Goal: Task Accomplishment & Management: Use online tool/utility

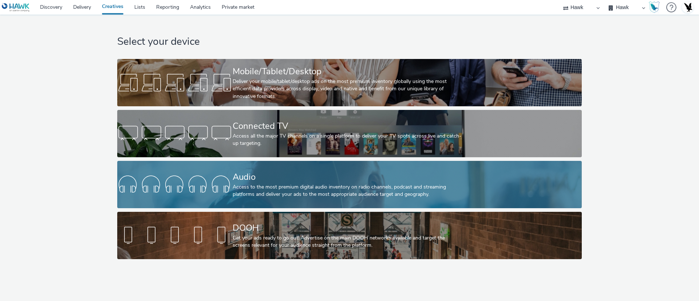
click at [279, 181] on div "Audio" at bounding box center [348, 177] width 231 height 13
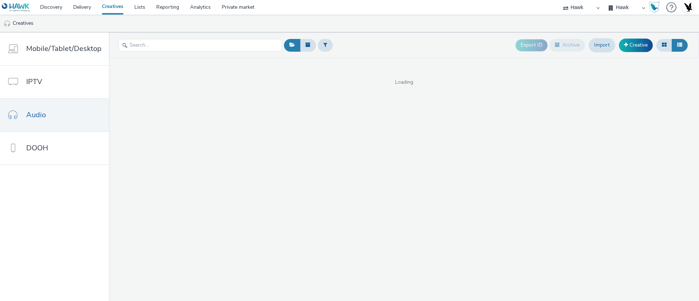
click at [568, 7] on select "75 Media A8 Media Group Advant Technology Audio Ad Pro AZERION Buy Me Media Con…" at bounding box center [582, 7] width 44 height 15
select select "72000950-a0a7-427d-a4e5-c6bc812fbb51"
click at [603, 0] on select "75 Media A8 Media Group Advant Technology Audio Ad Pro AZERION Buy Me Media Con…" at bounding box center [582, 7] width 44 height 15
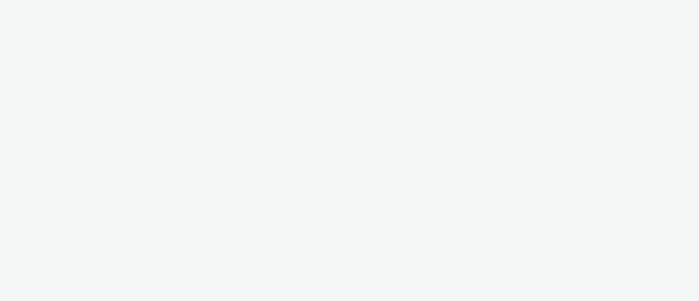
select select "72000950-a0a7-427d-a4e5-c6bc812fbb51"
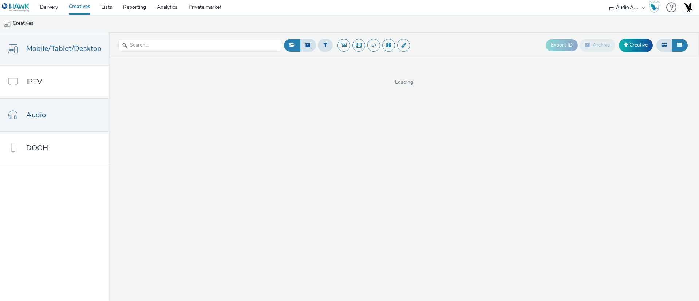
click at [22, 116] on link "Audio" at bounding box center [54, 115] width 109 height 33
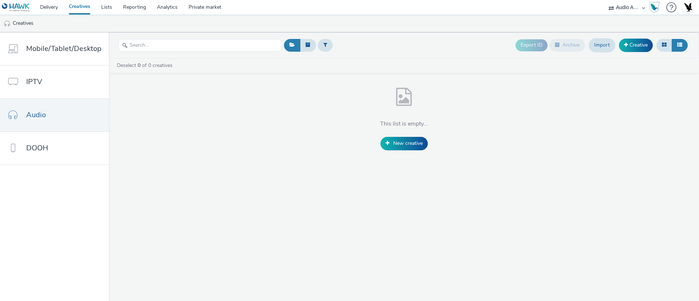
click at [626, 9] on select "75 Media A8 Media Group Advant Technology Audio Ad Pro AZERION Buy Me Media Con…" at bounding box center [627, 7] width 44 height 15
click at [605, 0] on select "75 Media A8 Media Group Advant Technology Audio Ad Pro AZERION Buy Me Media Con…" at bounding box center [627, 7] width 44 height 15
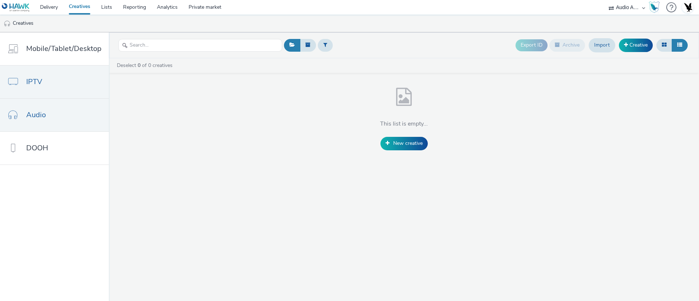
click at [51, 70] on link "IPTV" at bounding box center [54, 82] width 109 height 33
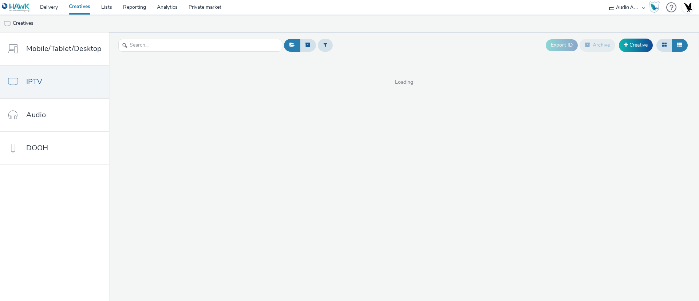
click at [79, 8] on link "Creatives" at bounding box center [79, 7] width 32 height 15
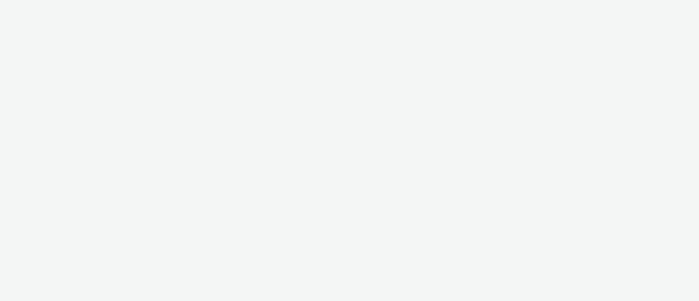
select select "72000950-a0a7-427d-a4e5-c6bc812fbb51"
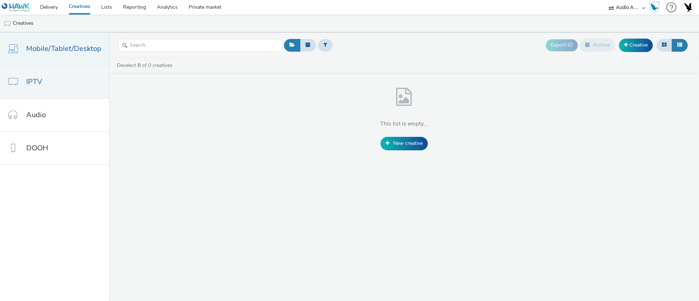
drag, startPoint x: 75, startPoint y: 71, endPoint x: 75, endPoint y: 52, distance: 18.2
click at [75, 70] on link "IPTV" at bounding box center [54, 82] width 109 height 33
click at [75, 51] on span "Mobile/Tablet/Desktop" at bounding box center [63, 48] width 75 height 11
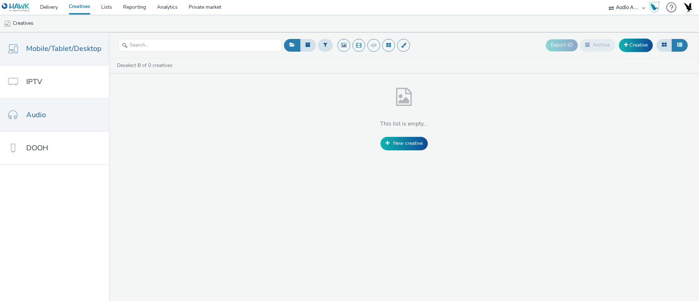
click at [57, 121] on link "Audio" at bounding box center [54, 115] width 109 height 33
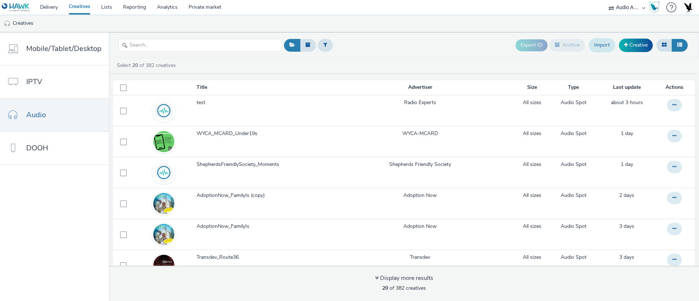
click at [597, 47] on link "Import" at bounding box center [602, 45] width 27 height 14
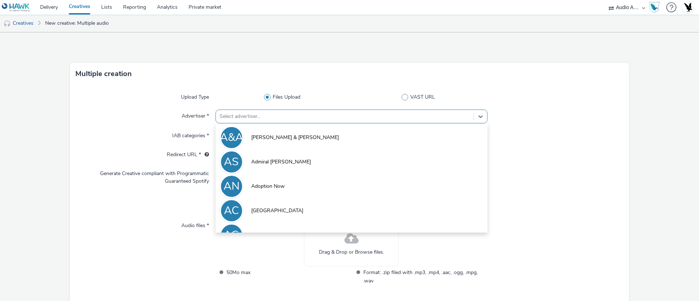
click at [342, 114] on div at bounding box center [345, 116] width 251 height 9
type input "w"
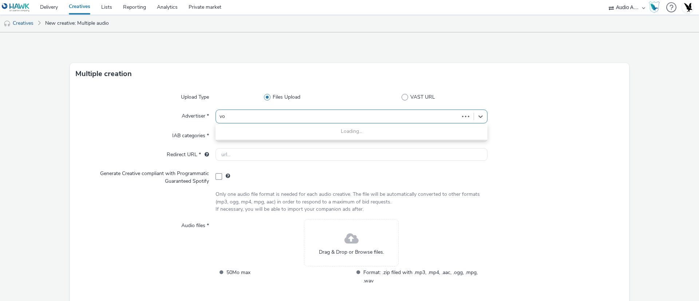
type input "vol"
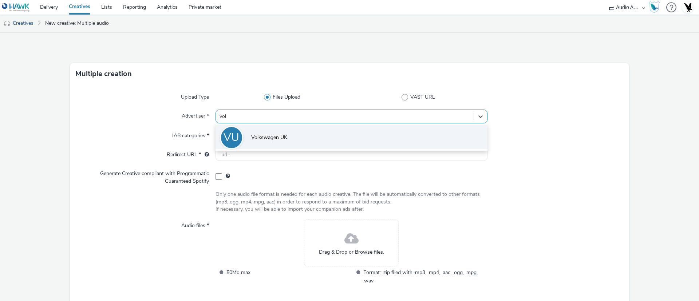
click at [328, 134] on li "VU Volkswagen UK" at bounding box center [352, 137] width 272 height 24
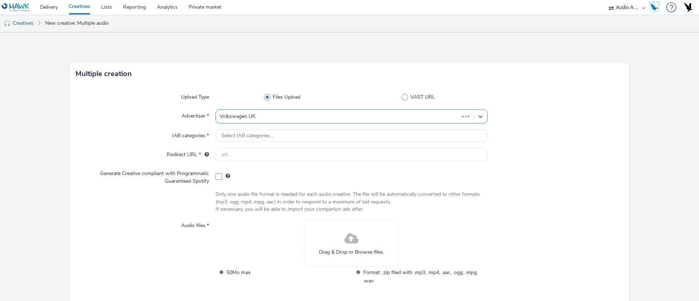
type input "http://volkswagen.co.uk"
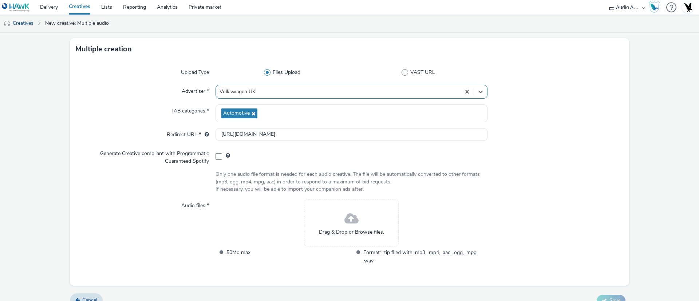
scroll to position [37, 0]
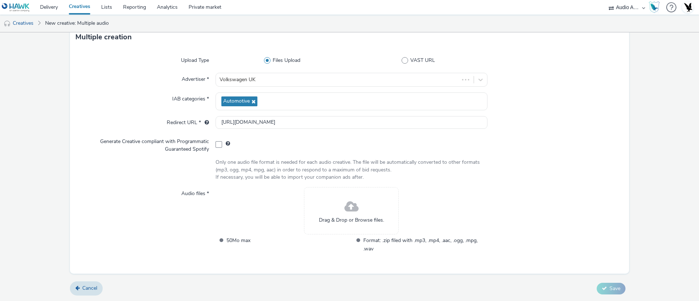
click at [344, 207] on span at bounding box center [351, 206] width 14 height 19
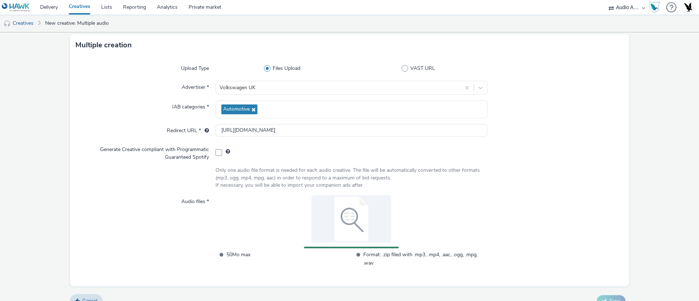
scroll to position [41, 0]
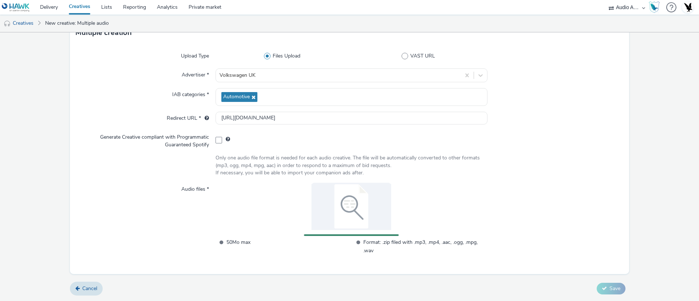
drag, startPoint x: 32, startPoint y: 24, endPoint x: 50, endPoint y: 36, distance: 21.6
click at [50, 36] on form "Multiple creation Upload Type Files Upload VAST URL Advertiser * Volkswagen UK …" at bounding box center [349, 146] width 699 height 310
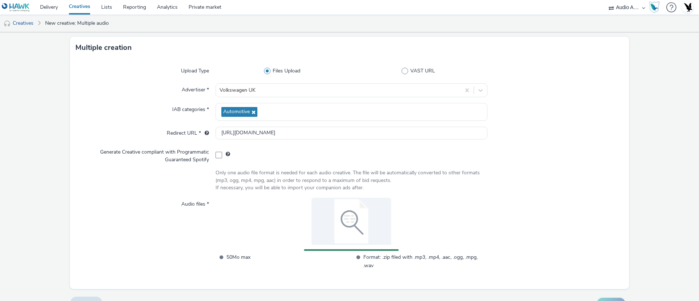
scroll to position [0, 0]
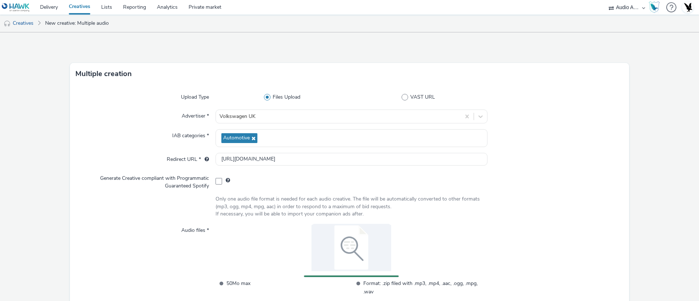
click at [632, 223] on form "Multiple creation Upload Type Files Upload VAST URL Advertiser * Volkswagen UK …" at bounding box center [349, 187] width 699 height 310
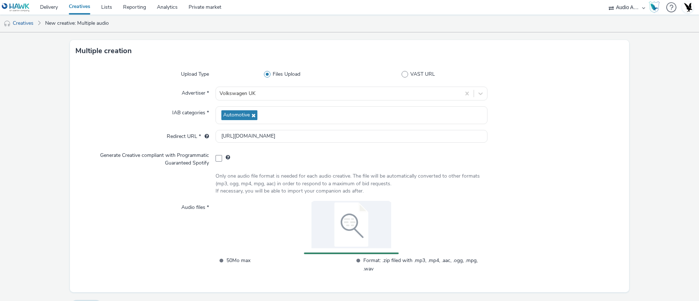
scroll to position [41, 0]
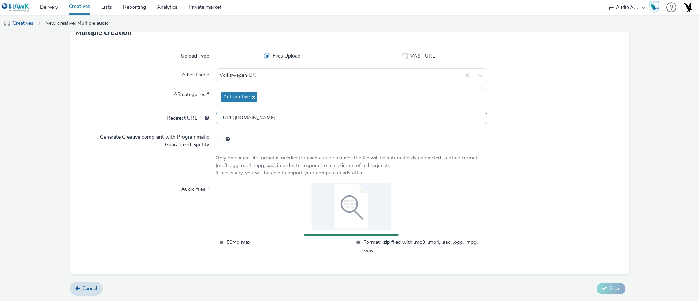
click at [279, 115] on input "http://volkswagen.co.uk" at bounding box center [352, 118] width 272 height 13
drag, startPoint x: 360, startPoint y: 243, endPoint x: 395, endPoint y: 253, distance: 36.3
click at [395, 253] on span "Format: .zip filed with .mp3, .mp4, .aac, .ogg, .mpg, .wav" at bounding box center [425, 246] width 124 height 17
click at [426, 264] on div "Upload Type Files Upload VAST URL Advertiser * Volkswagen UK IAB categories * A…" at bounding box center [349, 159] width 559 height 231
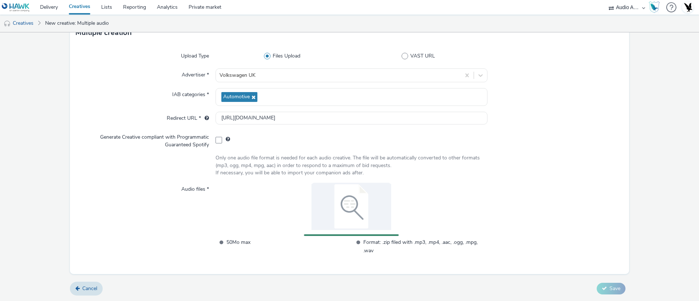
click at [345, 216] on img at bounding box center [351, 206] width 95 height 47
click at [346, 231] on div at bounding box center [351, 208] width 95 height 50
click at [347, 237] on div "50Mo max Format: .zip filed with .mp3, .mp4, .aac, .ogg, .mpg, .wav" at bounding box center [352, 223] width 272 height 80
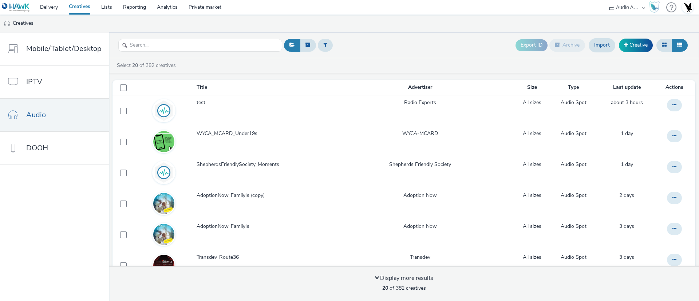
select select "72000950-a0a7-427d-a4e5-c6bc812fbb51"
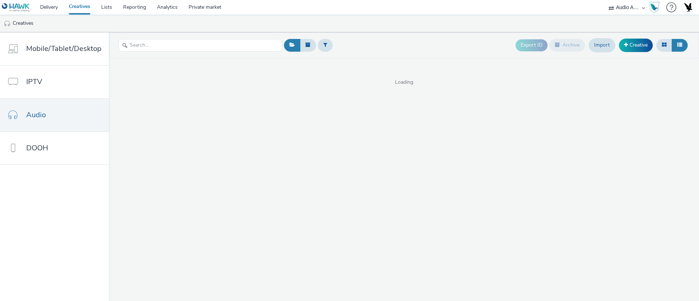
select select "72000950-a0a7-427d-a4e5-c6bc812fbb51"
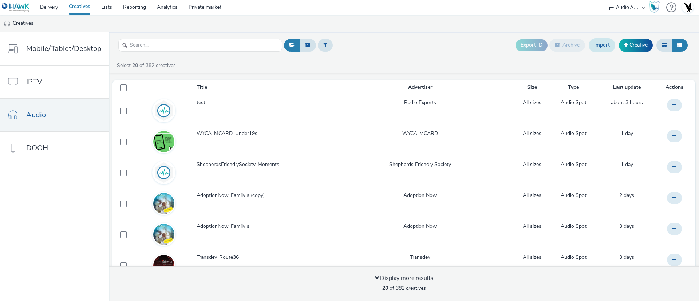
click at [604, 47] on link "Import" at bounding box center [602, 45] width 27 height 14
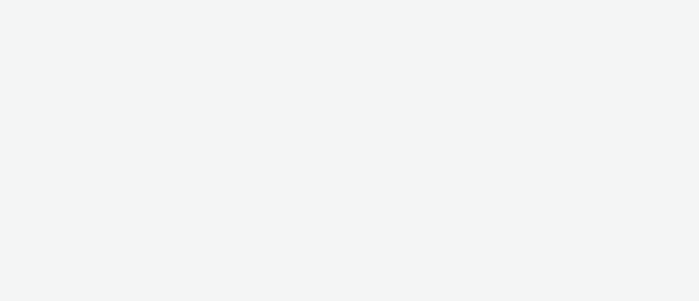
select select "72000950-a0a7-427d-a4e5-c6bc812fbb51"
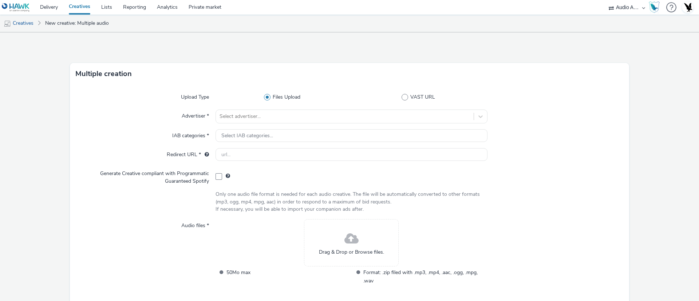
click at [331, 244] on div "Drag & Drop or Browse files." at bounding box center [351, 242] width 95 height 47
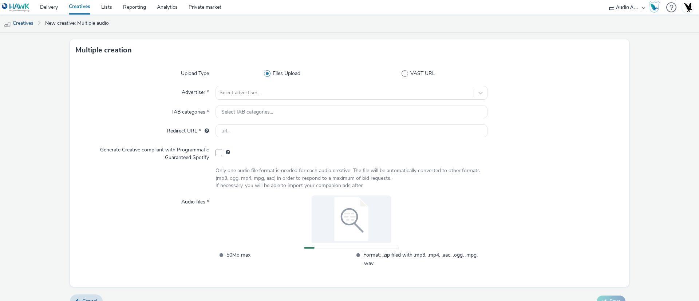
scroll to position [36, 0]
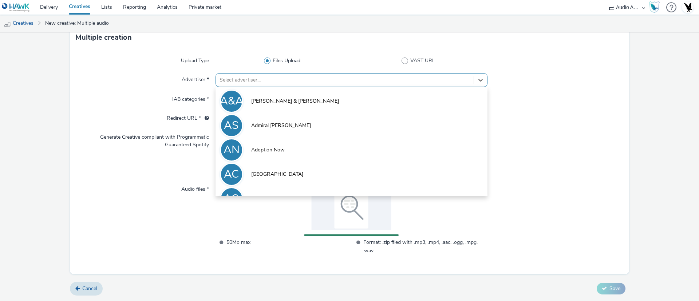
click at [244, 79] on div at bounding box center [345, 80] width 251 height 9
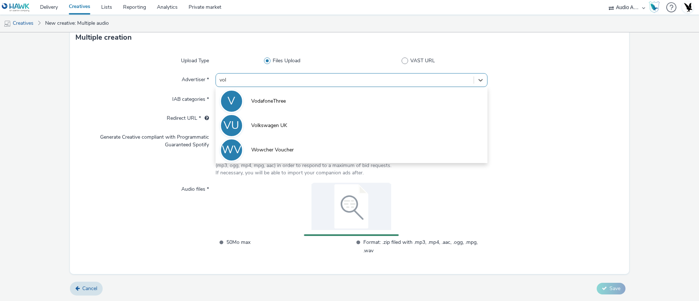
type input "volk"
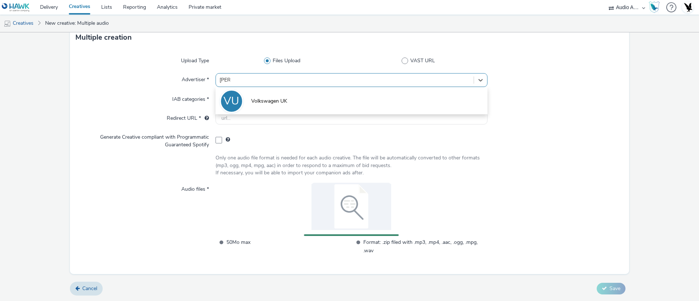
click at [248, 110] on li "VU Volkswagen UK" at bounding box center [352, 100] width 272 height 24
type input "http://volkswagen.co.uk"
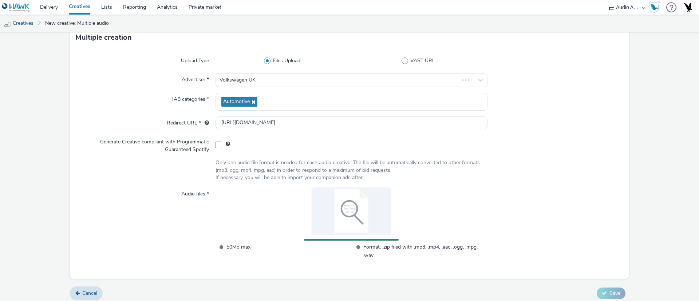
click at [401, 246] on span "Format: .zip filed with .mp3, .mp4, .aac, .ogg, .mpg, .wav" at bounding box center [425, 251] width 124 height 17
click at [633, 6] on select "75 Media A8 Media Group Advant Technology Audio Ad Pro AZERION Buy Me Media Con…" at bounding box center [627, 7] width 44 height 15
select select "11a7df10-284f-415c-b52a-427acf4c31ae"
click at [605, 0] on select "75 Media A8 Media Group Advant Technology Audio Ad Pro AZERION Buy Me Media Con…" at bounding box center [627, 7] width 44 height 15
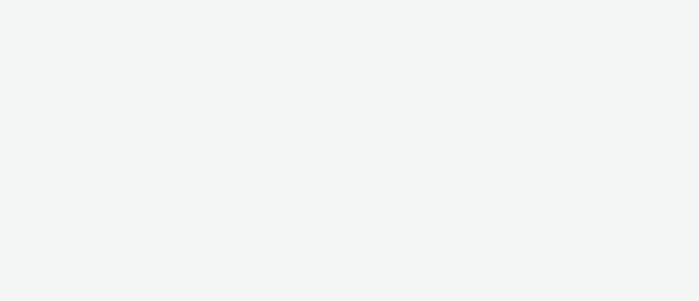
select select "11a7df10-284f-415c-b52a-427acf4c31ae"
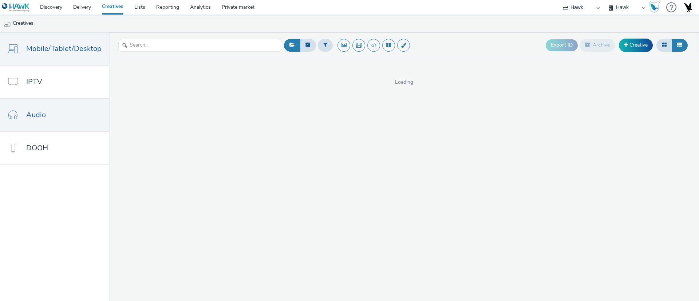
click at [30, 111] on span "Audio" at bounding box center [36, 115] width 20 height 11
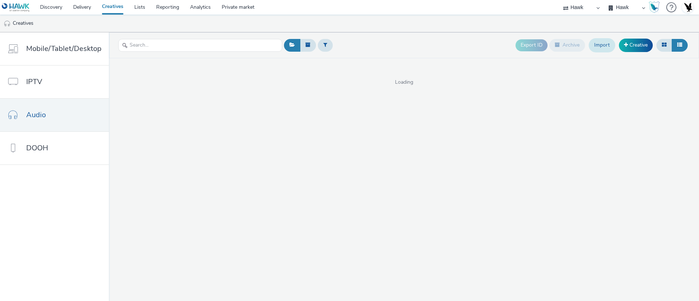
click at [599, 46] on link "Import" at bounding box center [602, 45] width 27 height 14
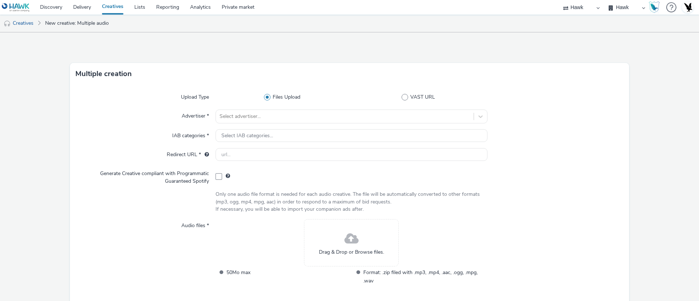
click at [378, 229] on div "Drag & Drop or Browse files." at bounding box center [351, 242] width 95 height 47
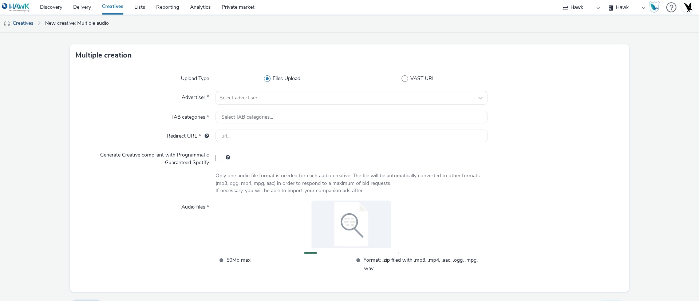
scroll to position [36, 0]
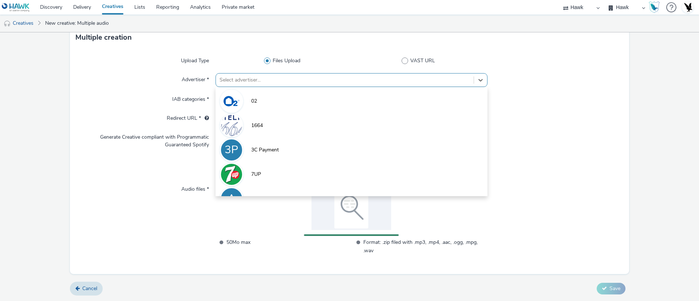
click at [251, 76] on div at bounding box center [345, 80] width 251 height 9
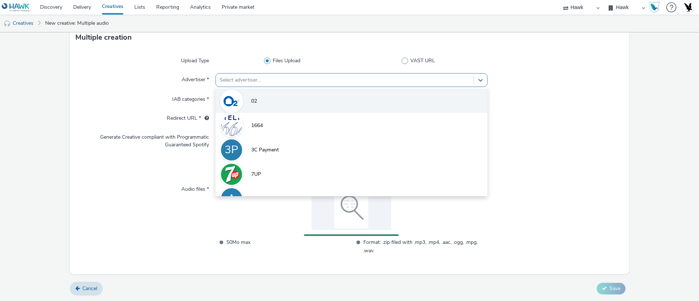
click at [269, 106] on li "02" at bounding box center [352, 100] width 272 height 24
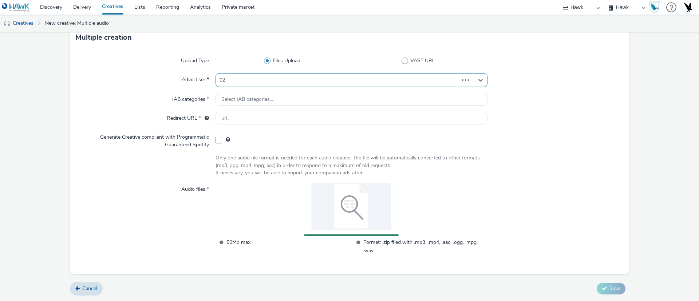
type input "[URL][DOMAIN_NAME]"
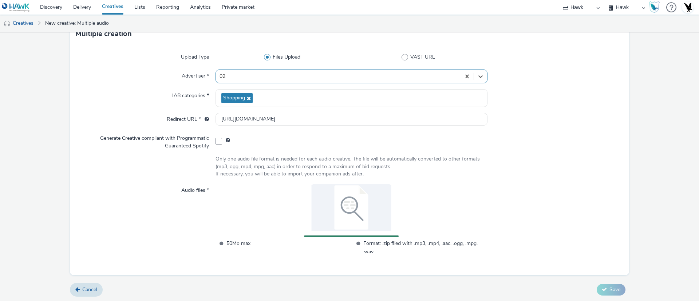
scroll to position [41, 0]
click at [590, 159] on div at bounding box center [556, 165] width 136 height 22
click at [488, 181] on div "Upload Type Files Upload VAST URL Advertiser * 02 IAB categories * Shopping Red…" at bounding box center [349, 159] width 559 height 231
click at [92, 286] on span "Cancel" at bounding box center [89, 288] width 15 height 7
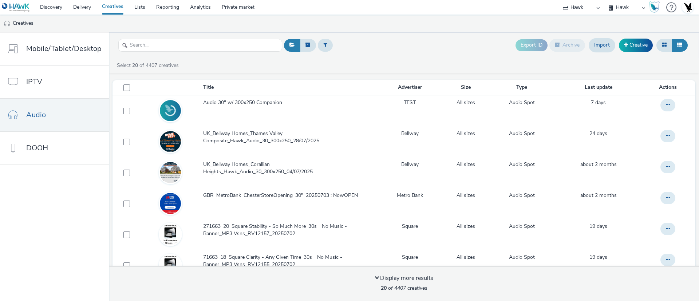
click at [442, 41] on div "Export ID Archive Import Creative" at bounding box center [485, 45] width 407 height 18
click at [583, 8] on select "75 Media A8 Media Group Advant Technology Audio Ad Pro AZERION Buy Me Media Con…" at bounding box center [582, 7] width 44 height 15
select select "72000950-a0a7-427d-a4e5-c6bc812fbb51"
click at [603, 0] on select "75 Media A8 Media Group Advant Technology Audio Ad Pro AZERION Buy Me Media Con…" at bounding box center [582, 7] width 44 height 15
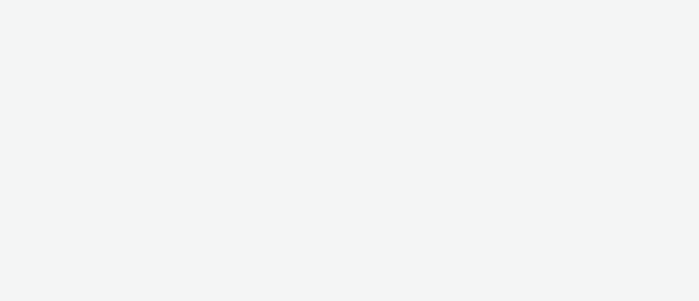
select select "72000950-a0a7-427d-a4e5-c6bc812fbb51"
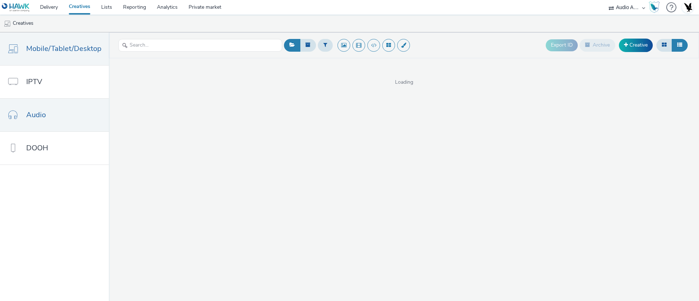
click at [15, 119] on link "Audio" at bounding box center [54, 115] width 109 height 33
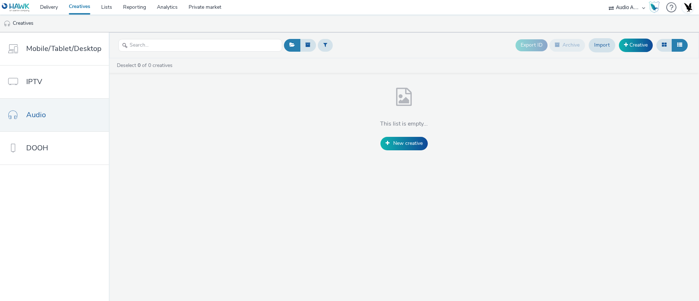
click at [373, 51] on div "Export ID Archive Import Creative" at bounding box center [485, 45] width 407 height 18
click at [620, 8] on select "75 Media A8 Media Group Advant Technology Audio Ad Pro AZERION Buy Me Media Con…" at bounding box center [627, 7] width 44 height 15
click at [605, 0] on select "75 Media A8 Media Group Advant Technology Audio Ad Pro AZERION Buy Me Media Con…" at bounding box center [627, 7] width 44 height 15
click at [298, 56] on header "Export ID Archive Import Creative" at bounding box center [404, 45] width 590 height 26
click at [11, 121] on link "Audio" at bounding box center [54, 115] width 109 height 33
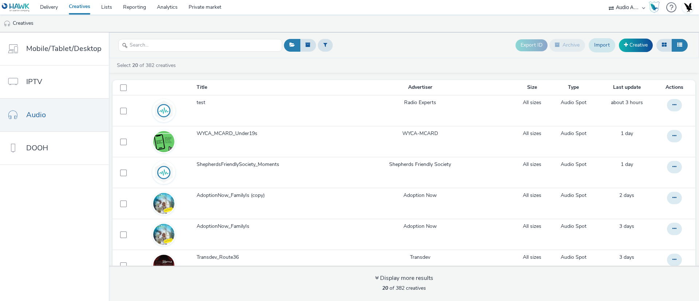
click at [601, 46] on link "Import" at bounding box center [602, 45] width 27 height 14
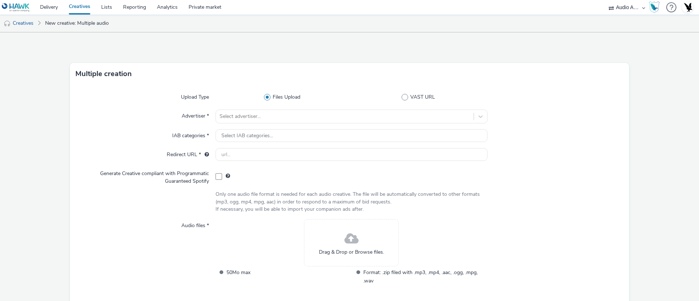
click at [594, 119] on div at bounding box center [556, 117] width 136 height 14
click at [323, 245] on div "Drag & Drop or Browse files." at bounding box center [351, 242] width 95 height 47
click at [30, 23] on link "Creatives" at bounding box center [18, 23] width 37 height 17
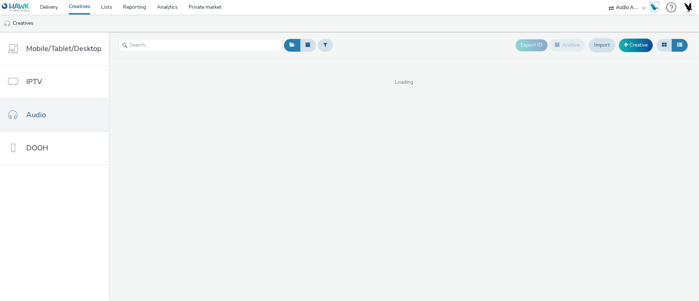
click at [489, 51] on div "Export ID Archive Import Creative" at bounding box center [485, 45] width 407 height 18
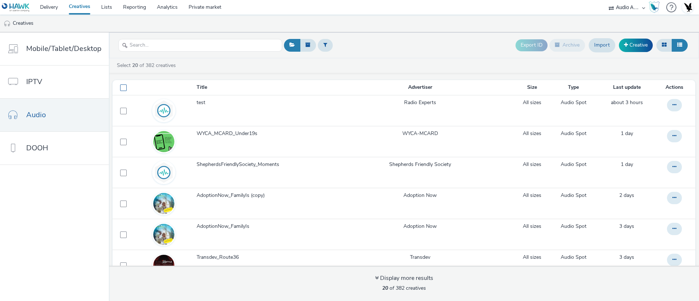
click at [121, 84] on label at bounding box center [123, 87] width 15 height 7
checkbox input "true"
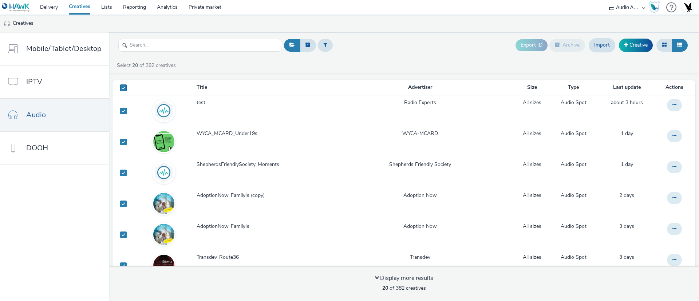
checkbox input "true"
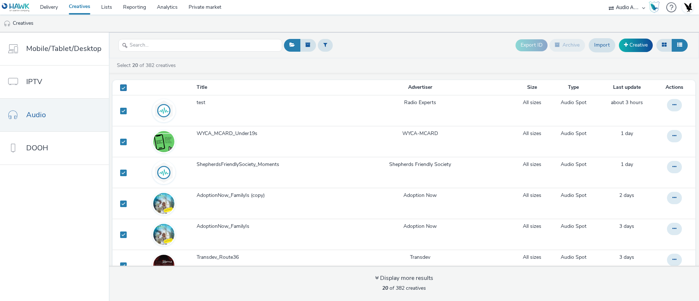
checkbox input "true"
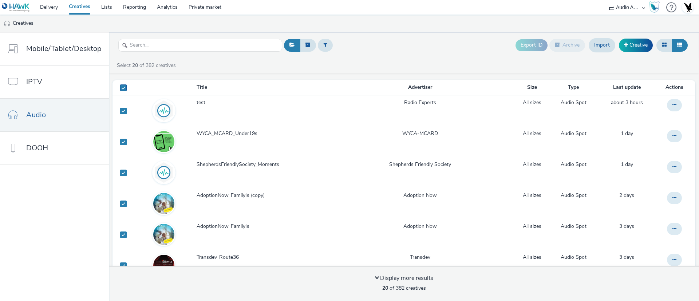
checkbox input "true"
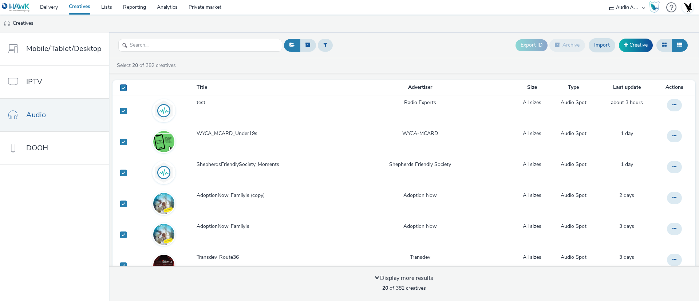
checkbox input "true"
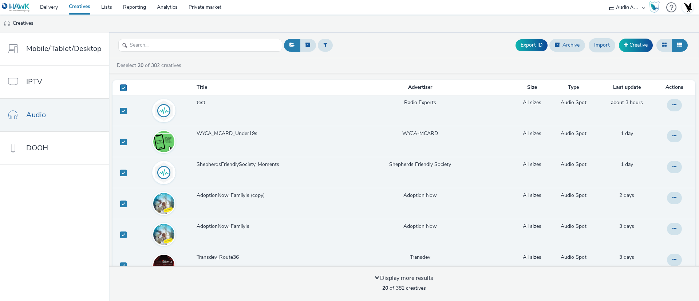
click at [121, 87] on span at bounding box center [123, 87] width 7 height 7
checkbox input "false"
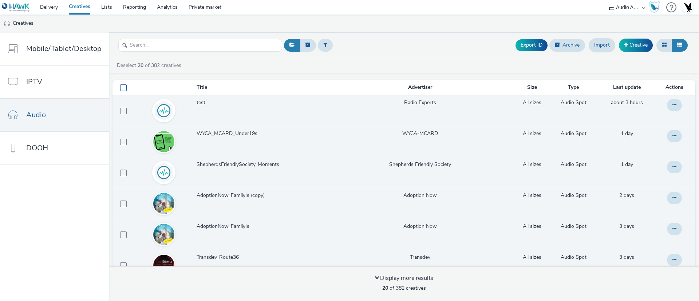
checkbox input "false"
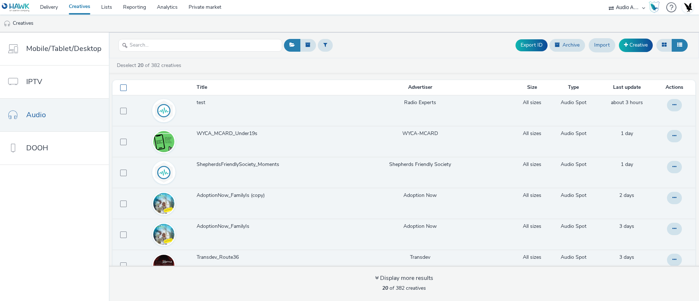
checkbox input "false"
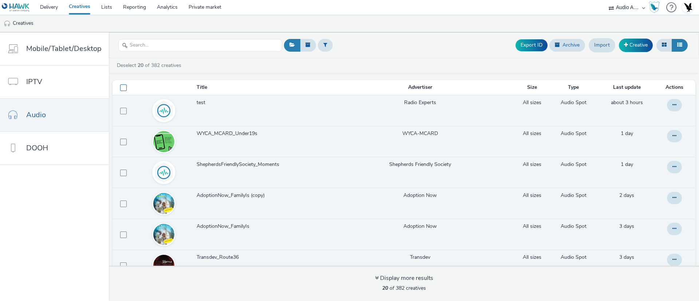
checkbox input "false"
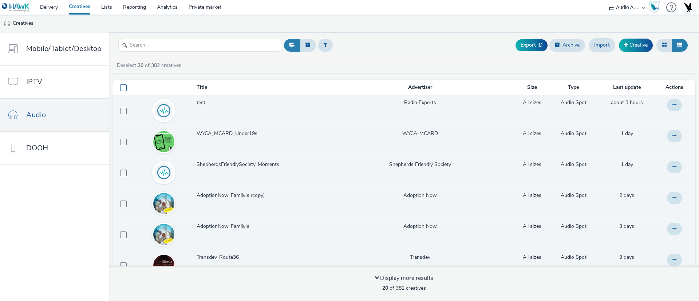
checkbox input "false"
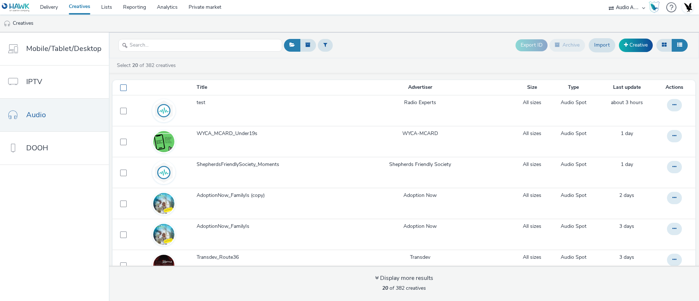
click at [121, 87] on span at bounding box center [123, 87] width 7 height 7
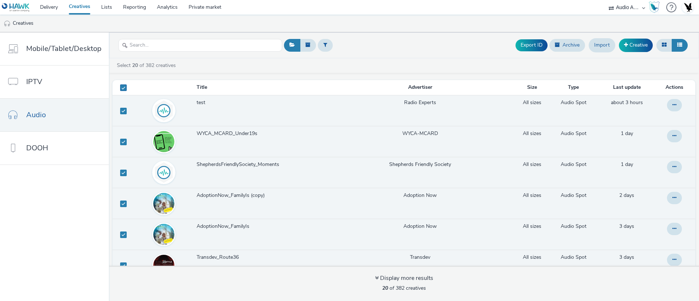
checkbox input "true"
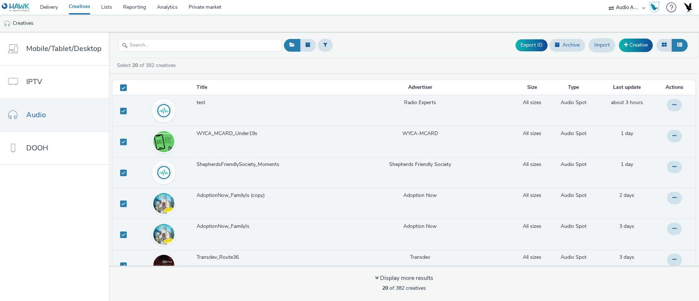
checkbox input "true"
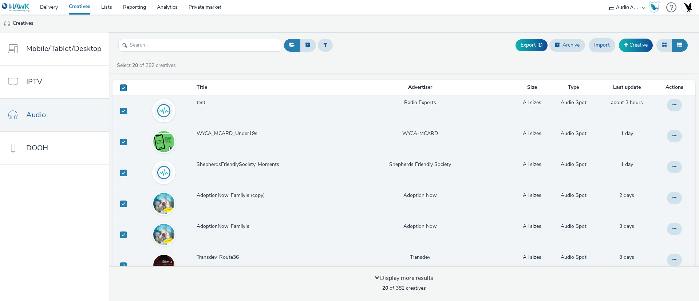
checkbox input "true"
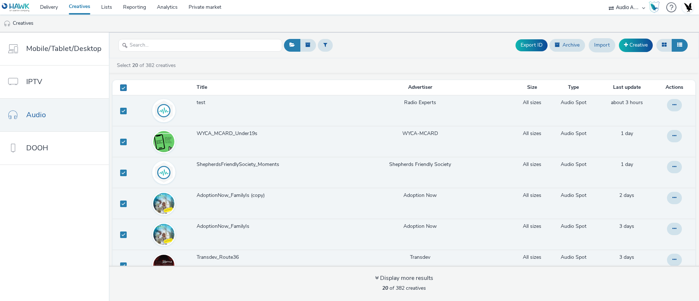
checkbox input "true"
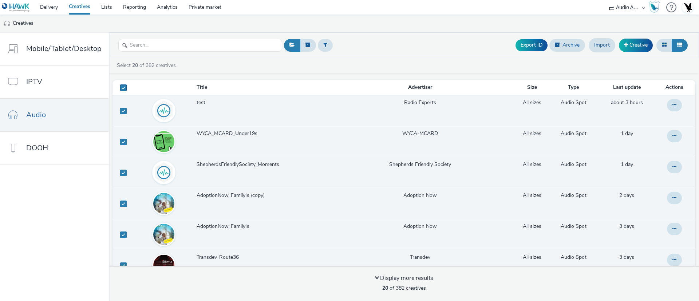
checkbox input "true"
click at [121, 89] on span at bounding box center [123, 87] width 7 height 7
checkbox input "false"
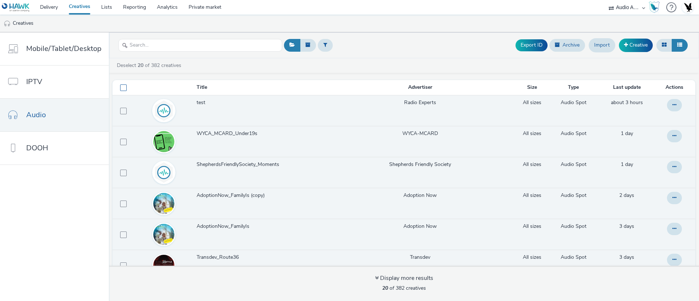
checkbox input "false"
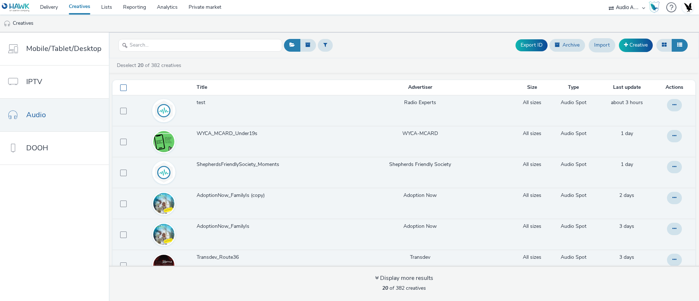
checkbox input "false"
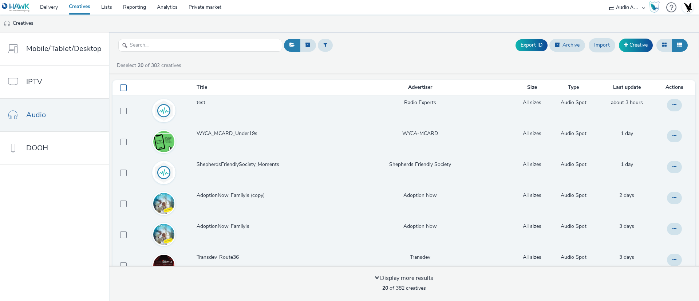
checkbox input "false"
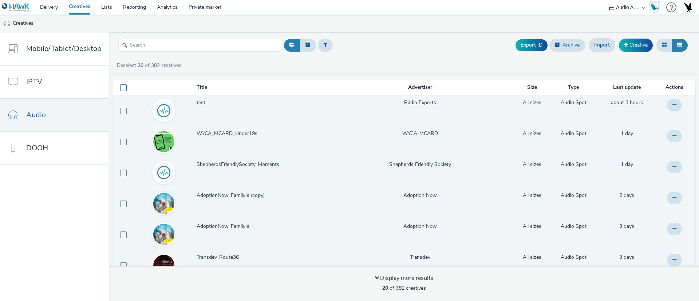
checkbox input "false"
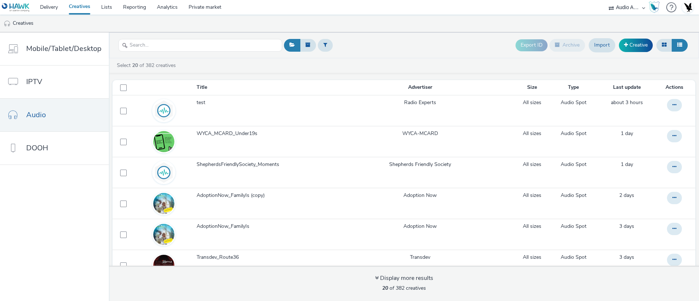
click at [44, 249] on nav "Mobile/Tablet/Desktop IPTV Audio DOOH" at bounding box center [54, 166] width 109 height 269
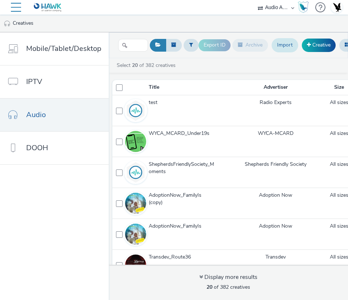
click at [288, 46] on link "Import" at bounding box center [285, 45] width 27 height 14
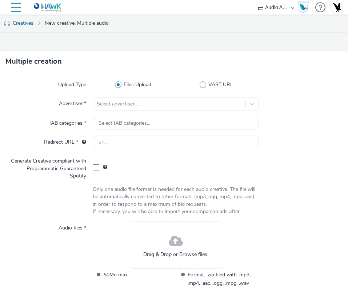
scroll to position [48, 0]
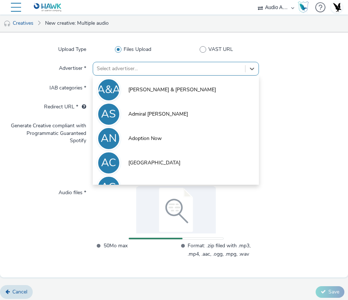
click at [125, 70] on div at bounding box center [169, 68] width 145 height 9
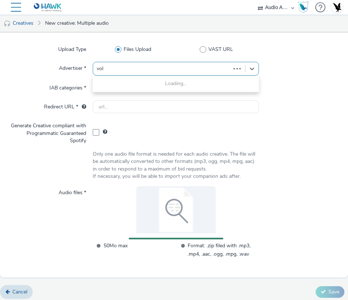
type input "[PERSON_NAME]"
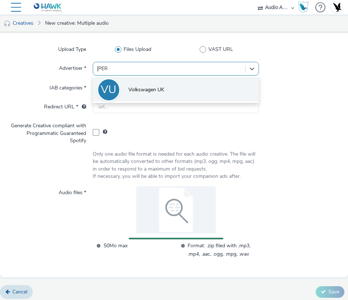
click at [131, 86] on span "Volkswagen UK" at bounding box center [147, 89] width 36 height 7
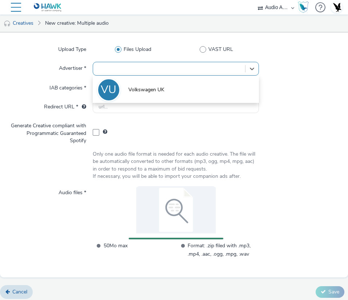
type input "[URL][DOMAIN_NAME]"
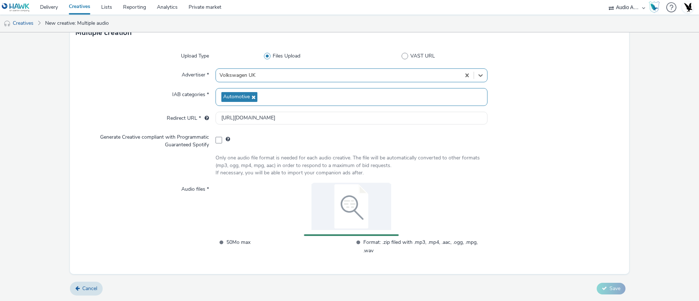
scroll to position [41, 0]
drag, startPoint x: 359, startPoint y: 241, endPoint x: 375, endPoint y: 252, distance: 19.2
click at [375, 252] on span "Format: .zip filed with .mp3, .mp4, .aac, .ogg, .mpg, .wav" at bounding box center [425, 246] width 124 height 17
